Goal: Task Accomplishment & Management: Manage account settings

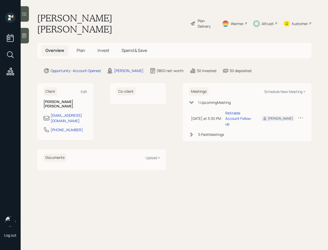
click at [105, 45] on h5 "Invest" at bounding box center [103, 50] width 20 height 11
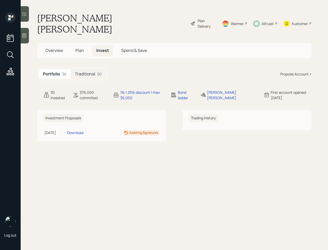
click at [92, 69] on div "Traditional $0" at bounding box center [88, 74] width 35 height 10
